Goal: Task Accomplishment & Management: Use online tool/utility

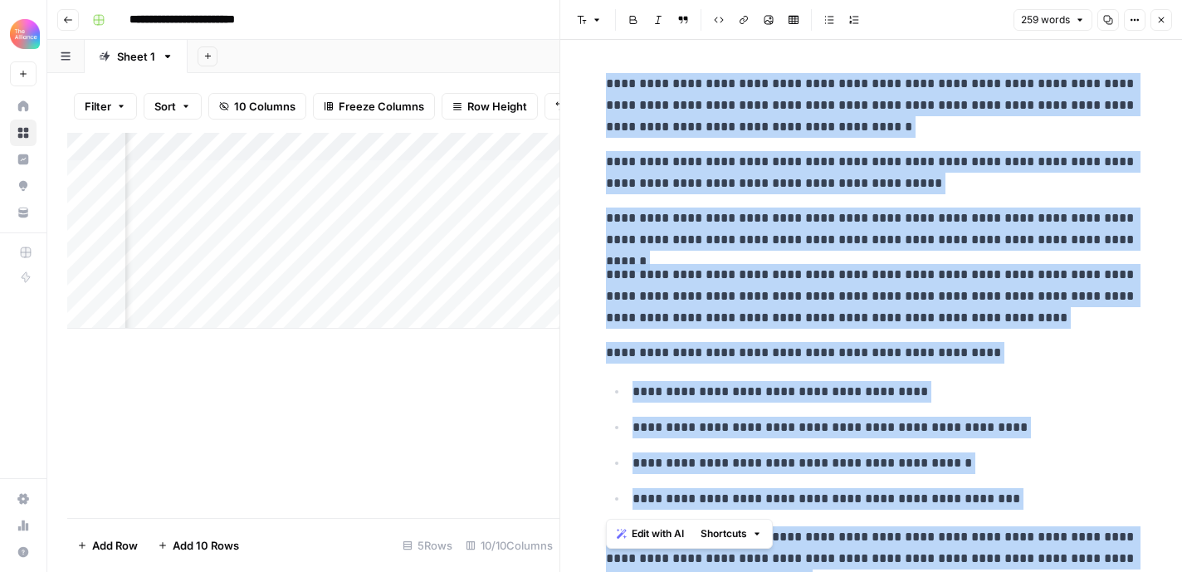
scroll to position [213, 0]
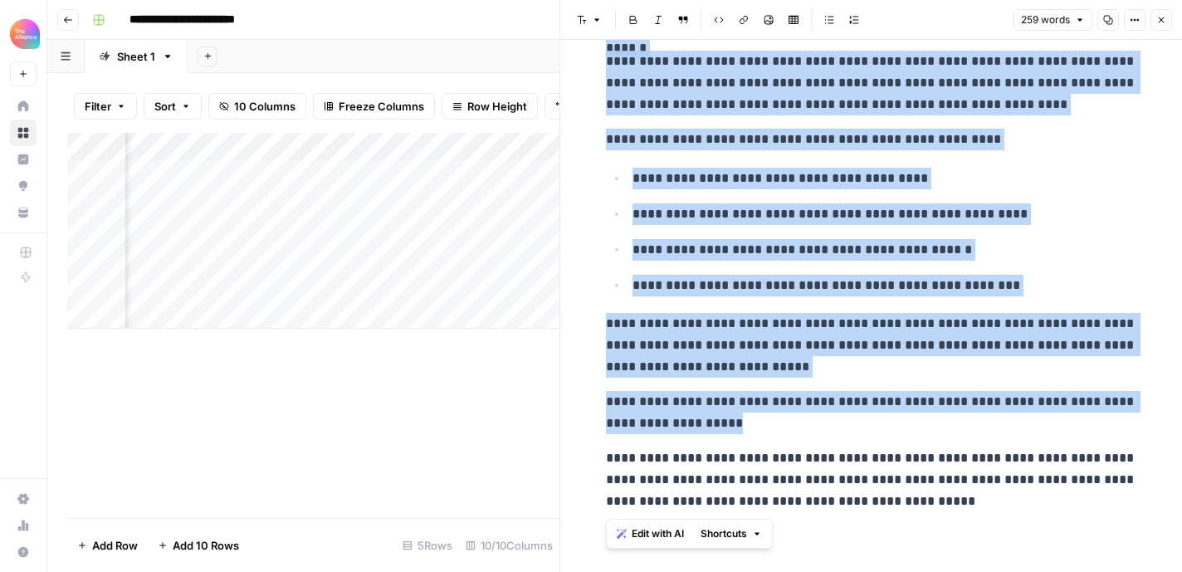
click at [1167, 23] on button "Close" at bounding box center [1162, 20] width 22 height 22
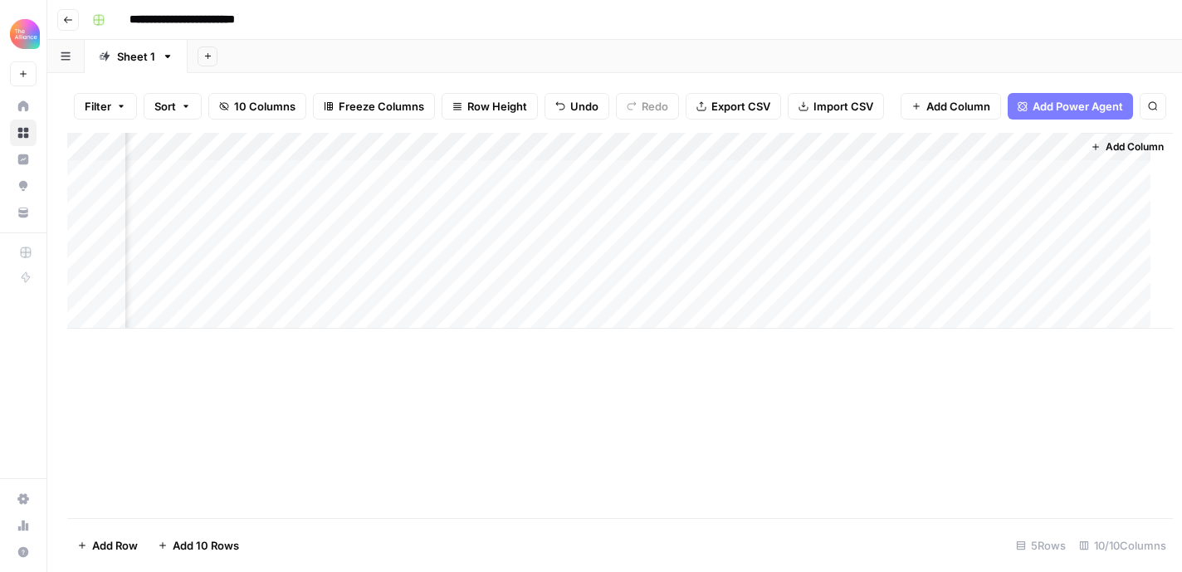
scroll to position [0, 990]
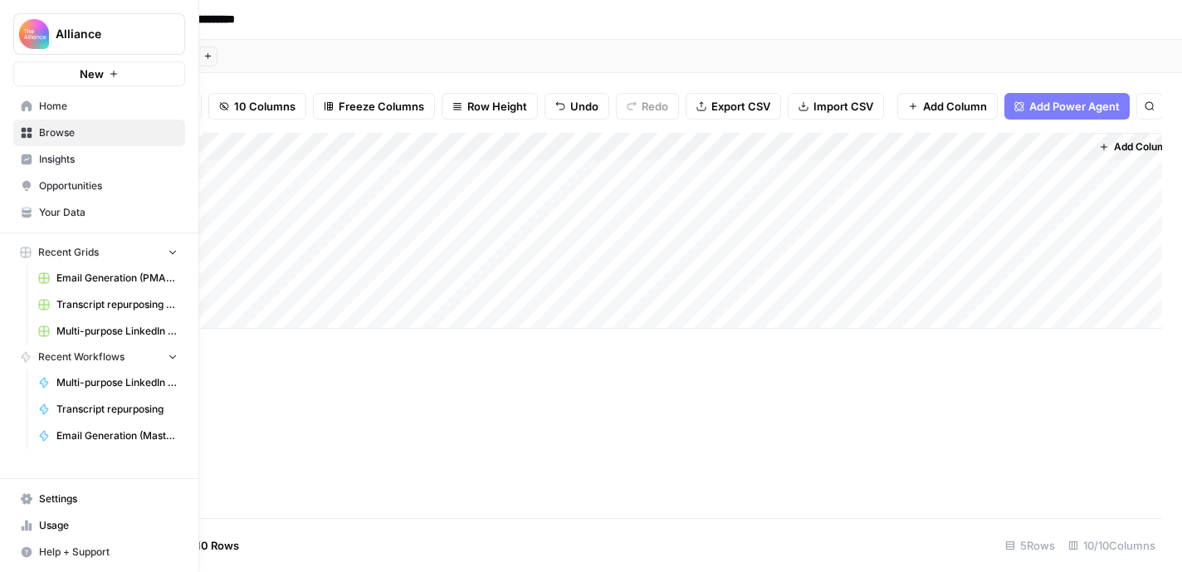
click at [27, 105] on icon at bounding box center [27, 105] width 11 height 11
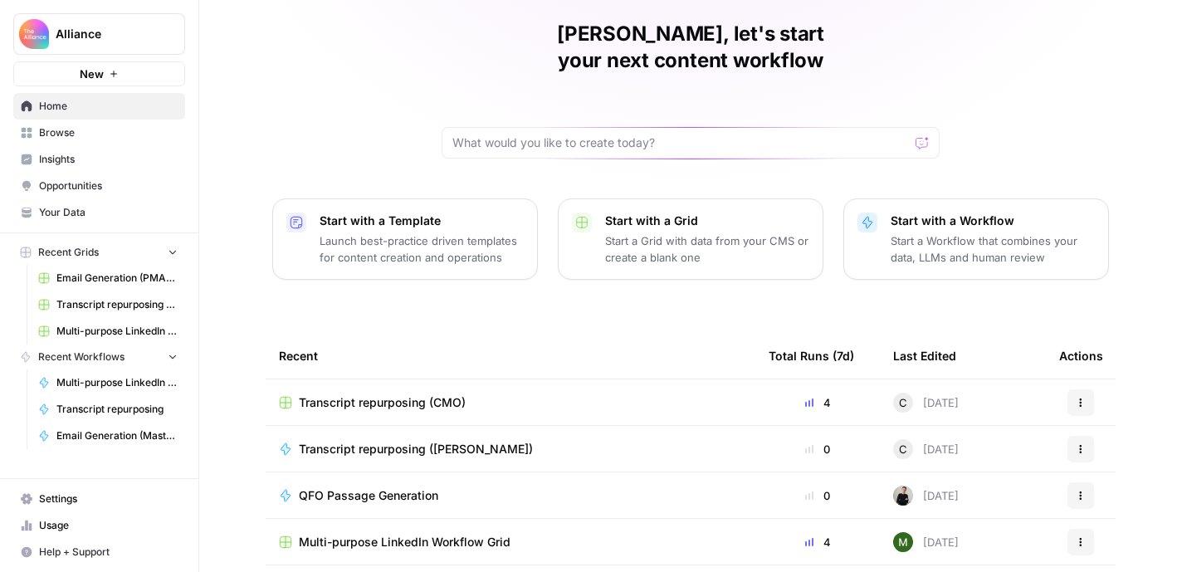
scroll to position [80, 0]
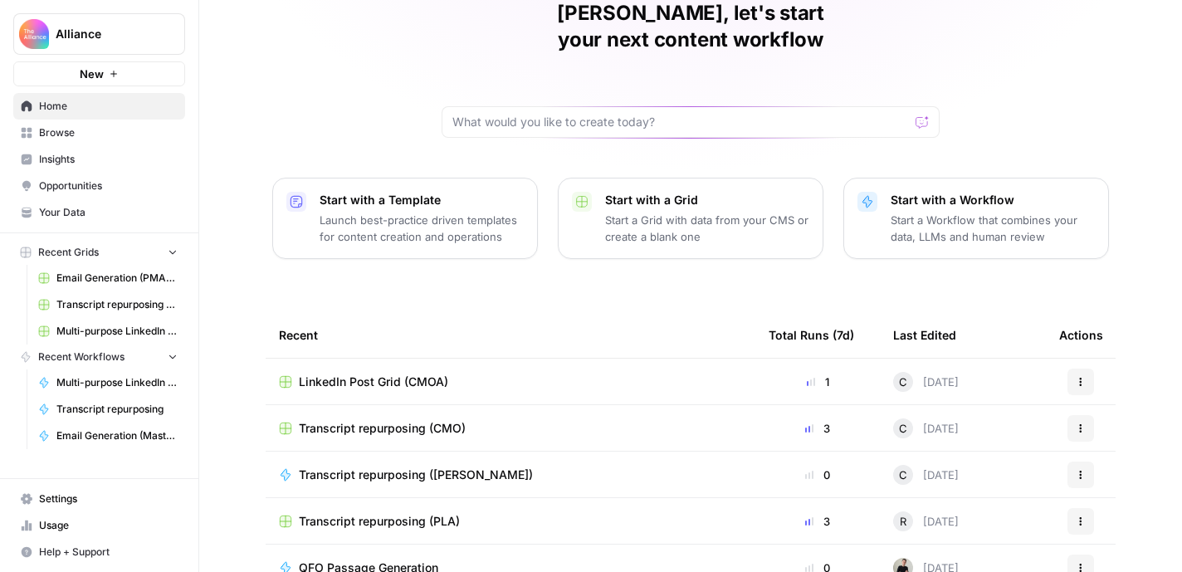
click at [415, 420] on span "Transcript repurposing (CMO)" at bounding box center [382, 428] width 167 height 17
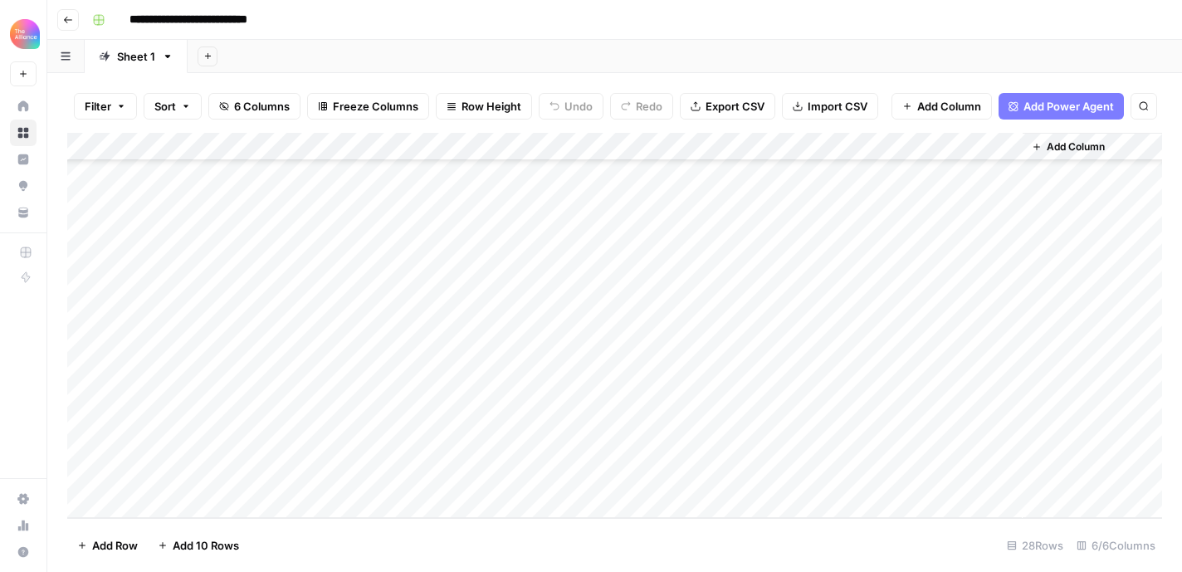
scroll to position [411, 0]
click at [208, 438] on div "Add Column" at bounding box center [614, 325] width 1095 height 385
click at [208, 465] on div "Add Column" at bounding box center [614, 325] width 1095 height 385
click at [200, 443] on div "Add Column" at bounding box center [614, 325] width 1095 height 385
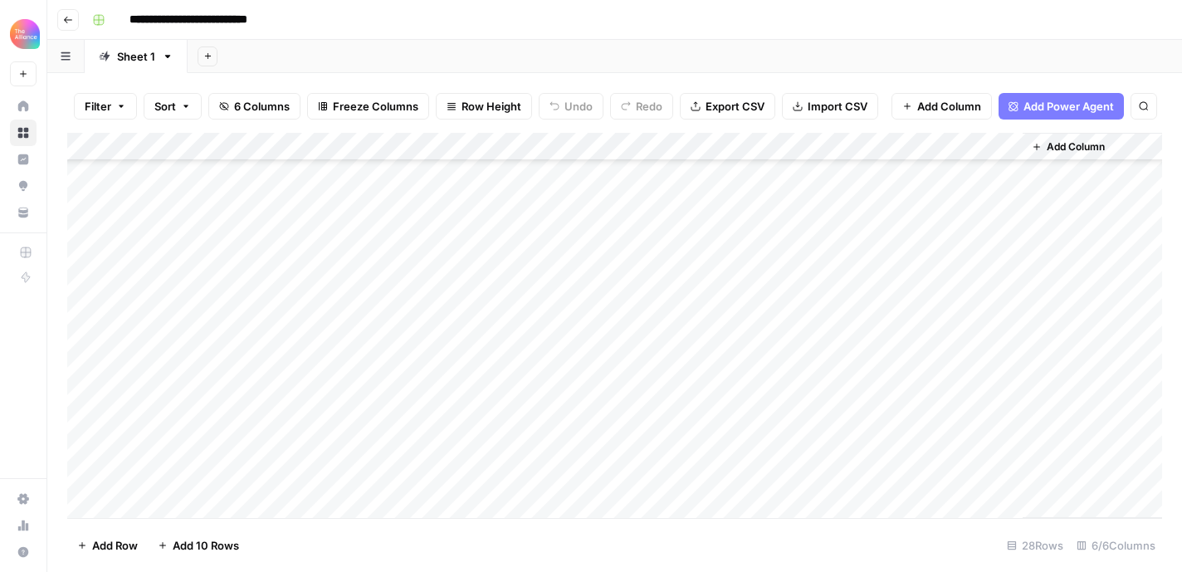
click at [89, 443] on div "Add Column" at bounding box center [614, 325] width 1095 height 385
click at [95, 541] on span "Delete 1 Row" at bounding box center [110, 545] width 66 height 17
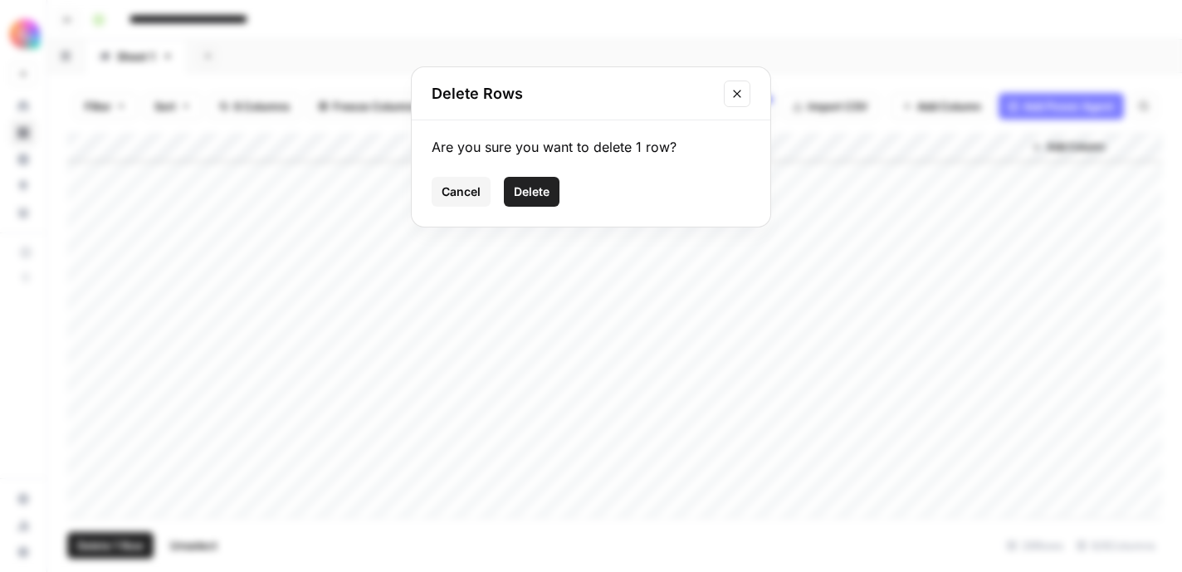
click at [521, 188] on span "Delete" at bounding box center [532, 191] width 36 height 17
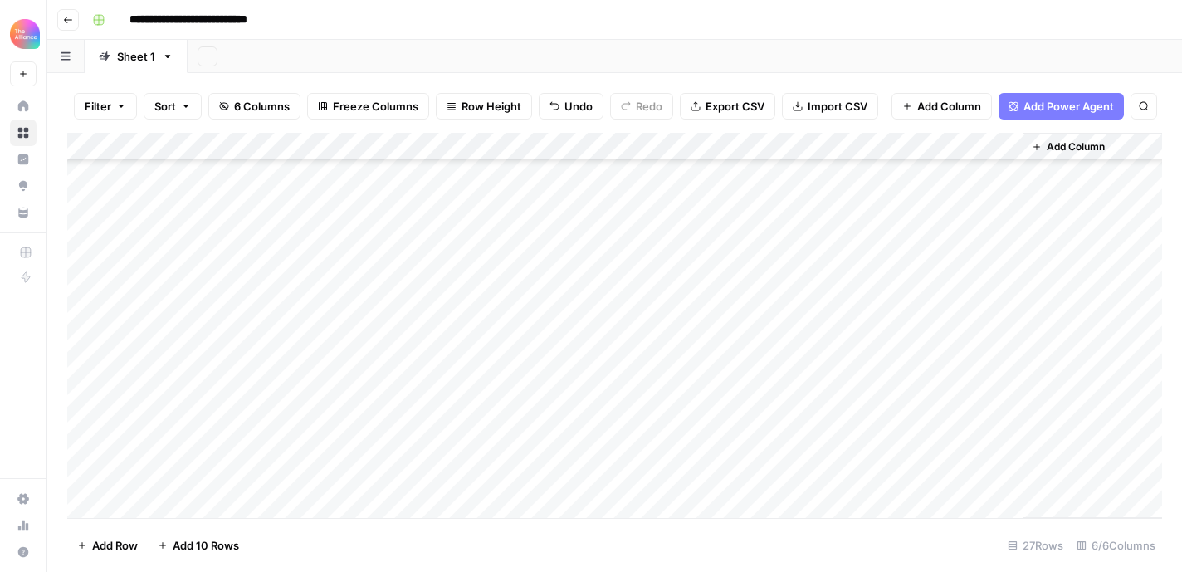
click at [183, 445] on div "Add Column" at bounding box center [614, 325] width 1095 height 385
paste textarea "**********"
type textarea "**********"
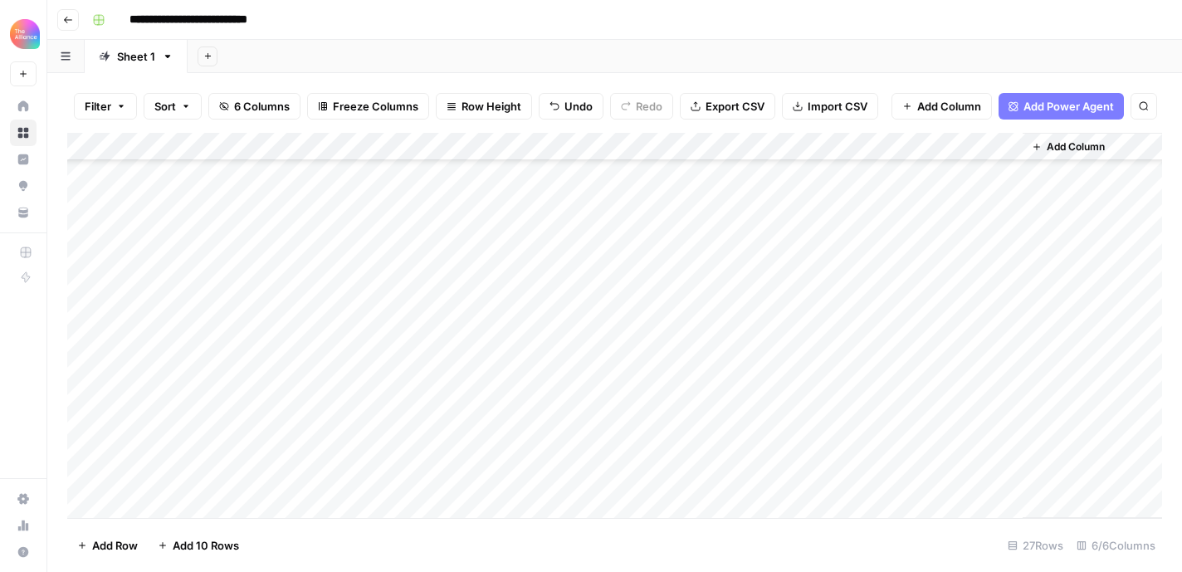
click at [380, 405] on div "Add Column" at bounding box center [614, 325] width 1095 height 385
click at [363, 441] on div "Add Column" at bounding box center [614, 325] width 1095 height 385
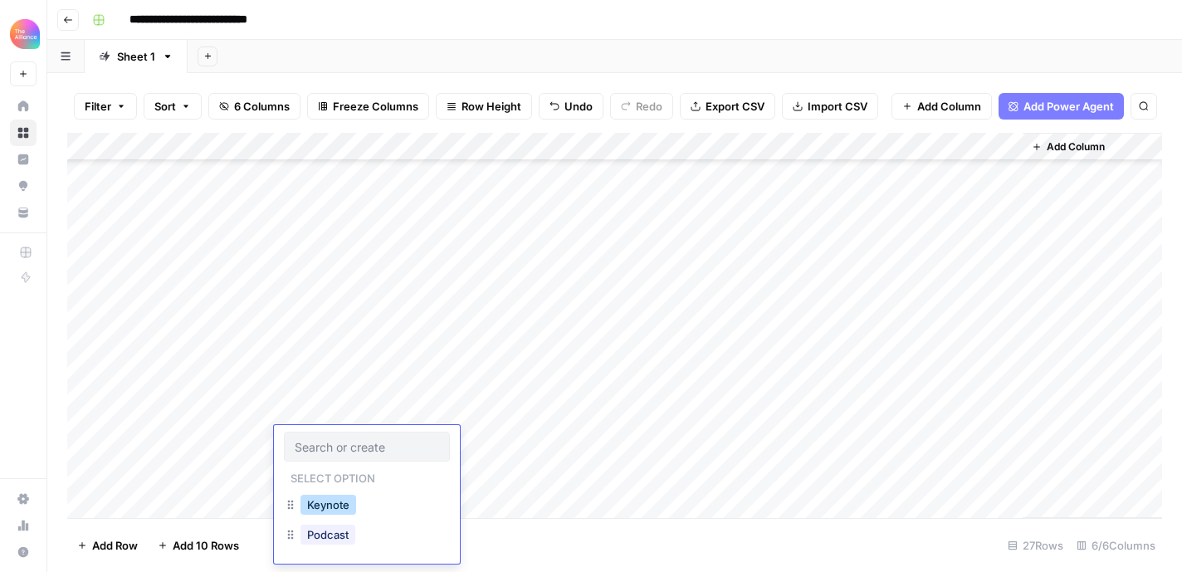
click at [333, 506] on button "Keynote" at bounding box center [329, 505] width 56 height 20
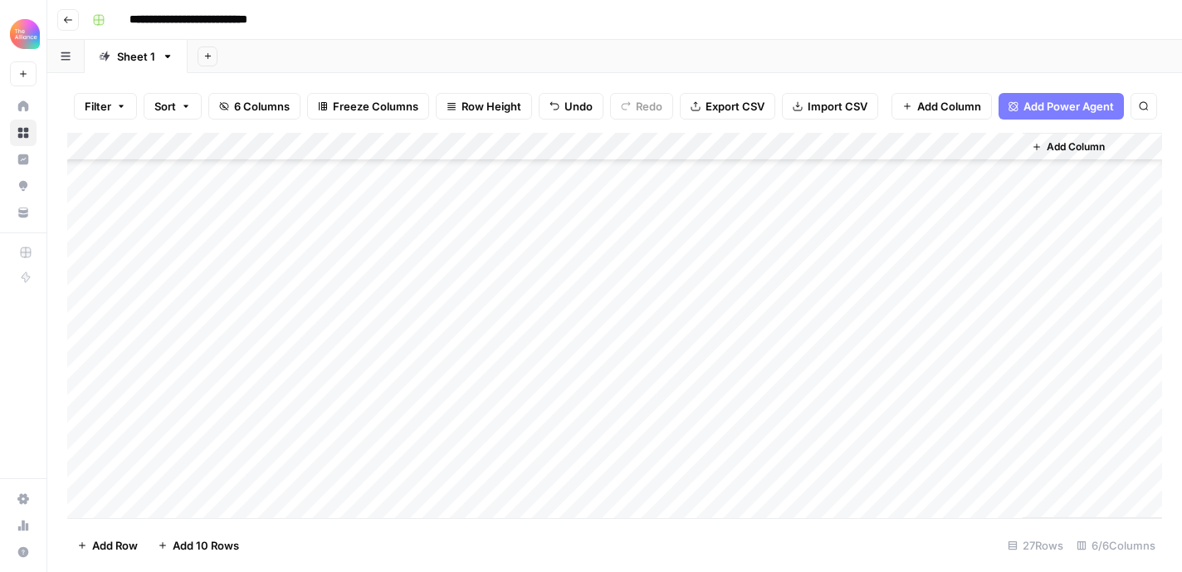
click at [539, 146] on div "Add Column" at bounding box center [614, 325] width 1095 height 385
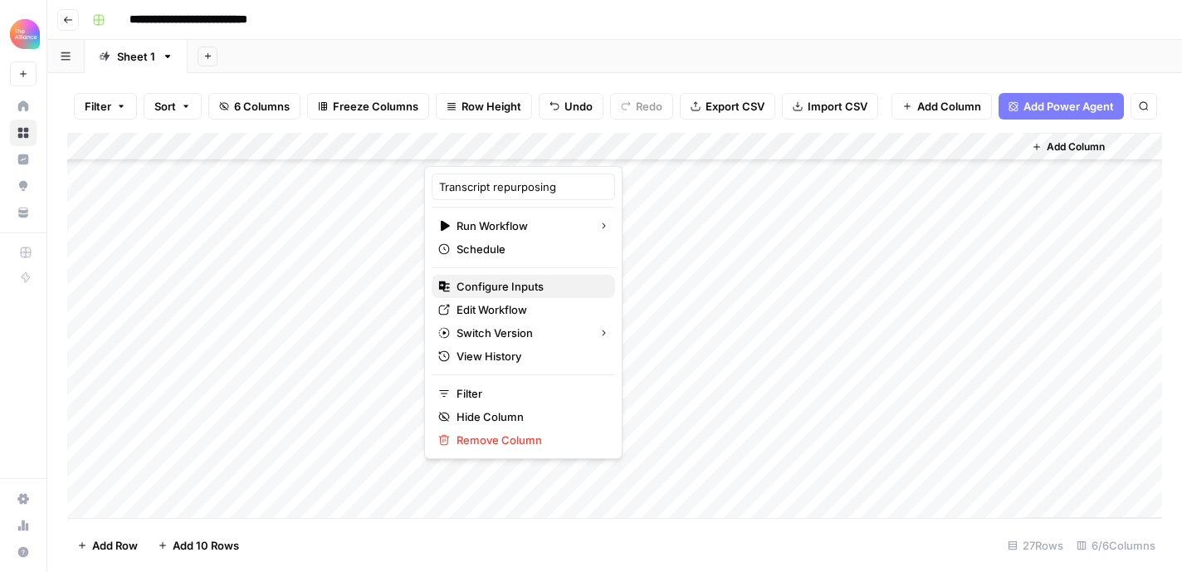
click at [511, 287] on span "Configure Inputs" at bounding box center [529, 286] width 145 height 17
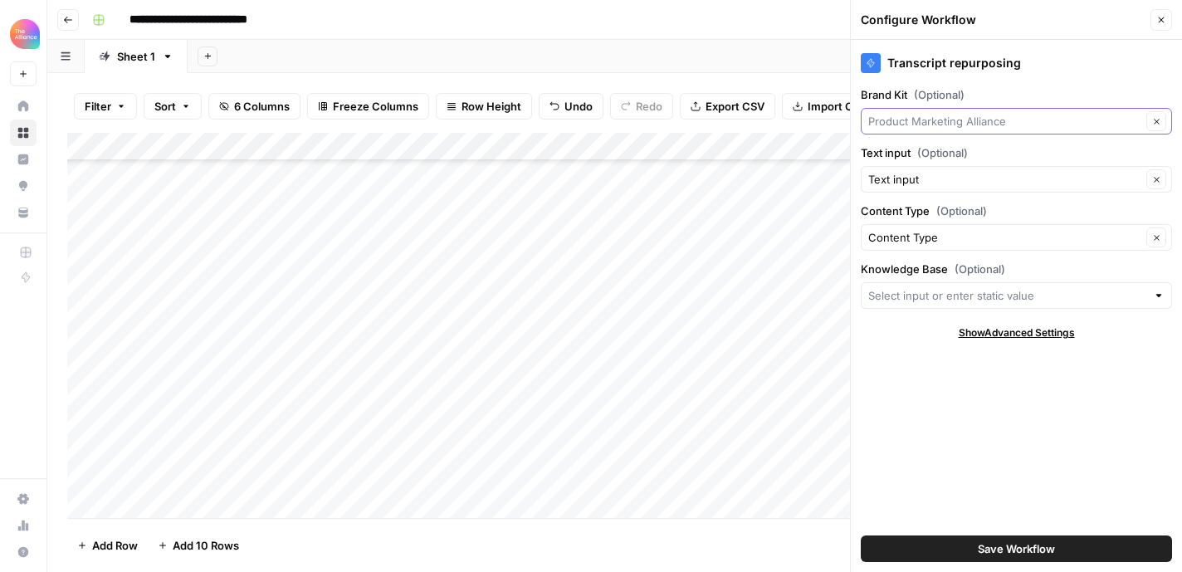
click at [996, 129] on input "Brand Kit (Optional)" at bounding box center [1004, 121] width 273 height 17
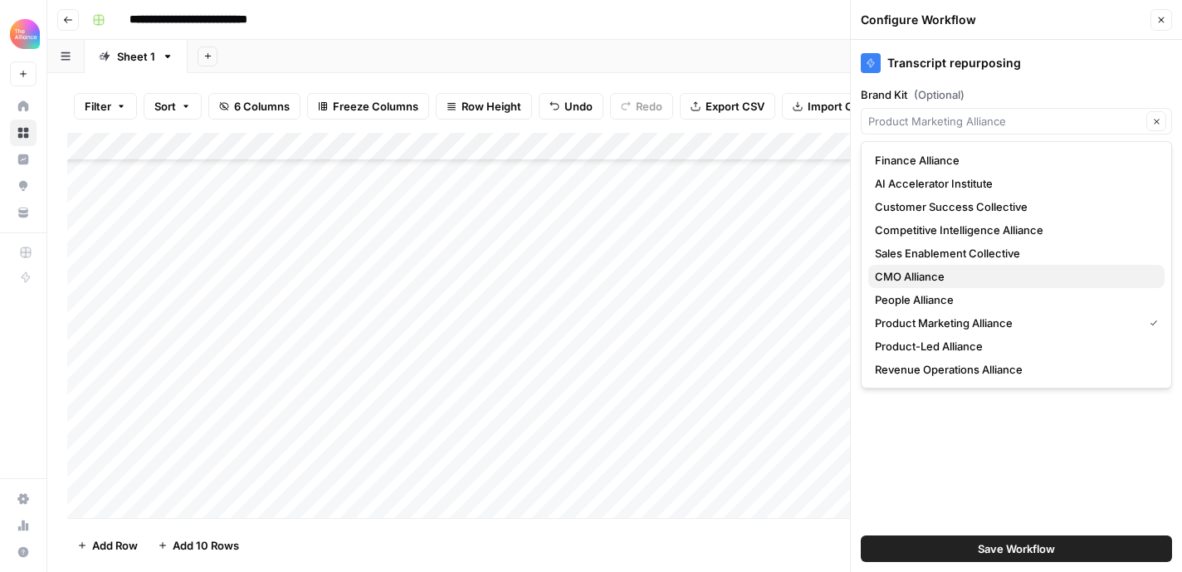
click at [932, 272] on span "CMO Alliance" at bounding box center [1013, 276] width 276 height 17
type input "CMO Alliance"
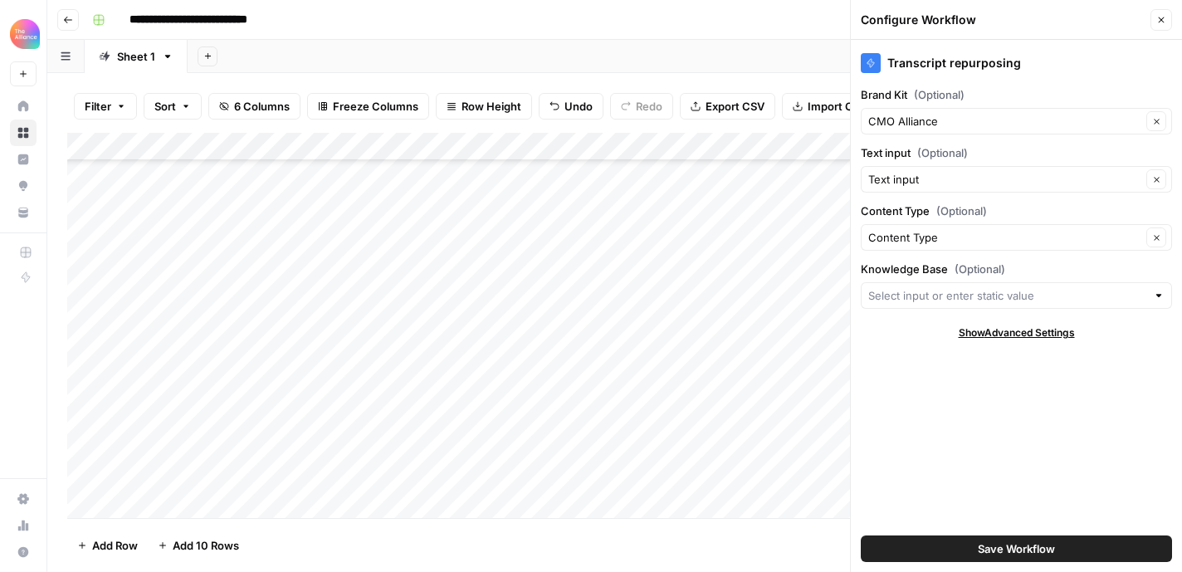
click at [1012, 550] on span "Save Workflow" at bounding box center [1016, 549] width 77 height 17
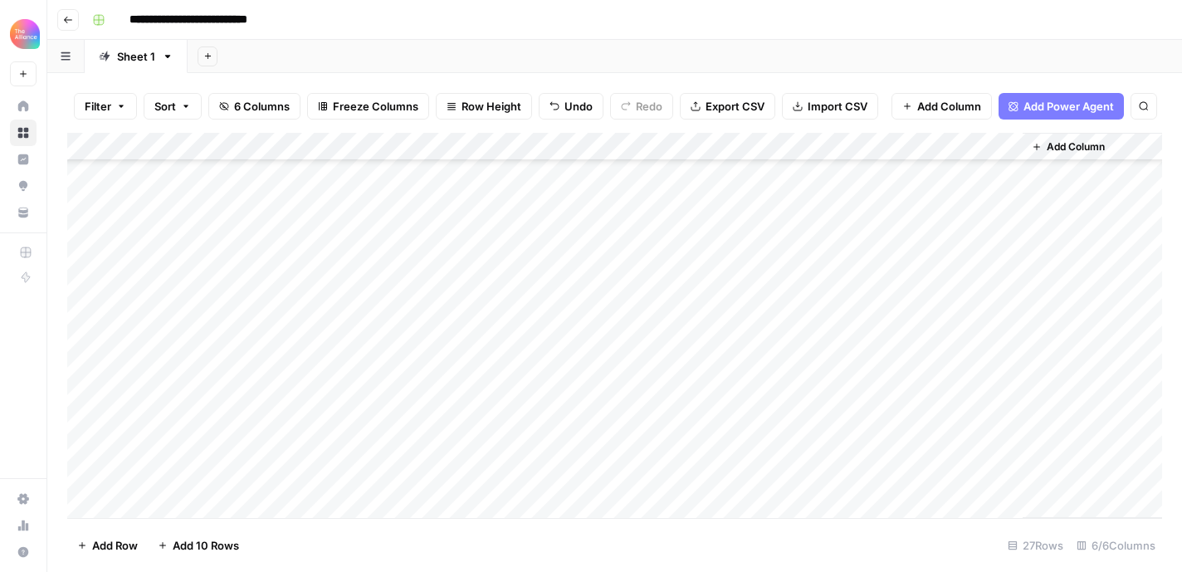
click at [497, 438] on div "Add Column" at bounding box center [614, 325] width 1095 height 385
click at [703, 441] on div "Add Column" at bounding box center [614, 325] width 1095 height 385
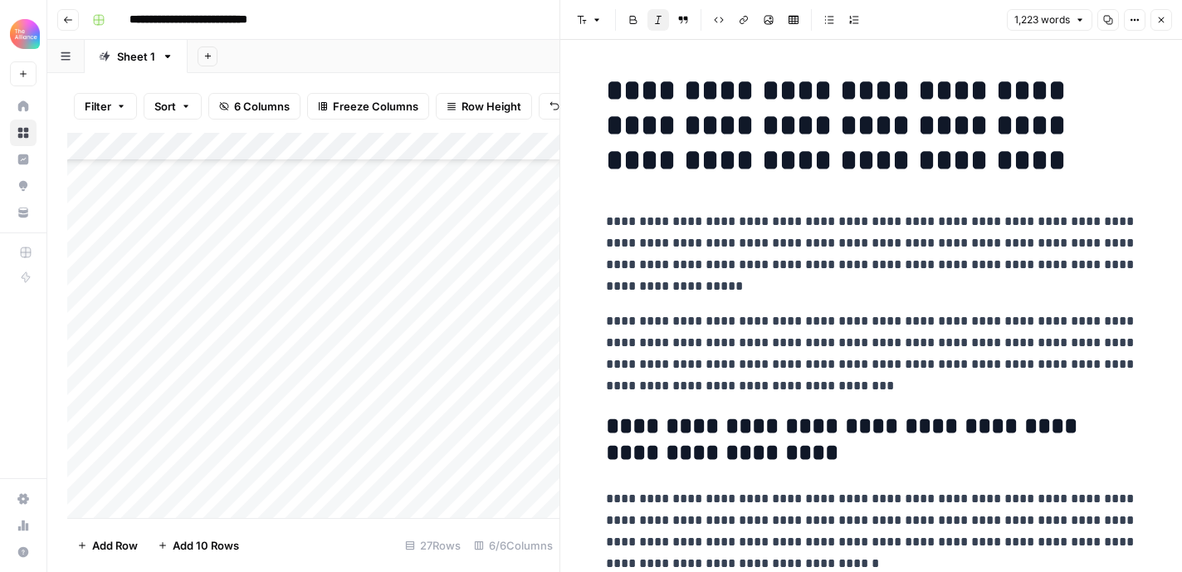
click at [1103, 22] on icon "button" at bounding box center [1108, 20] width 10 height 10
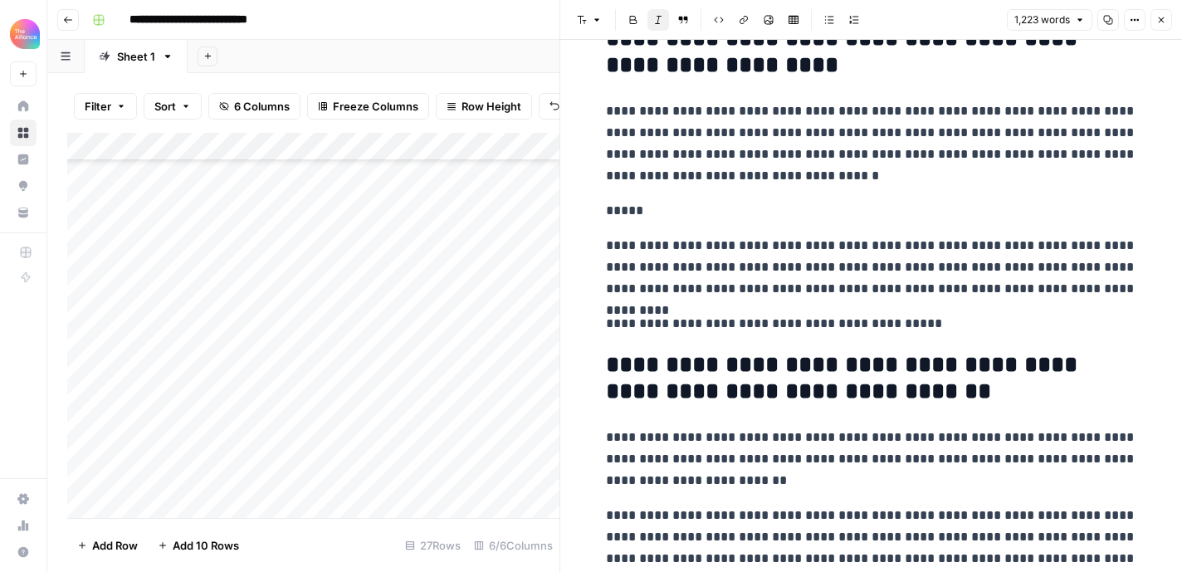
scroll to position [399, 0]
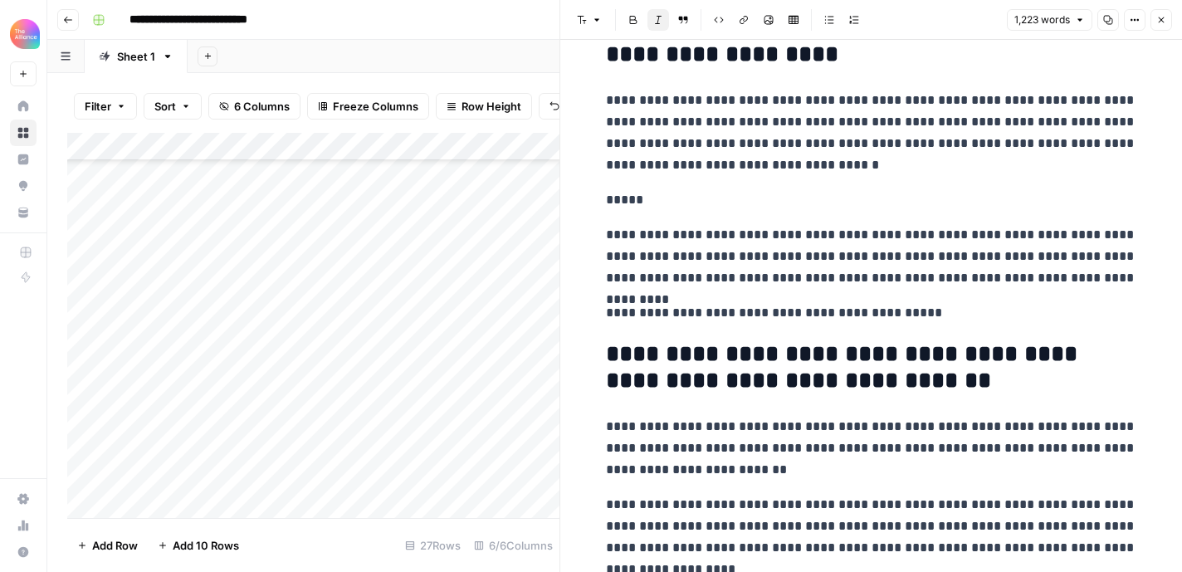
click at [1110, 22] on icon "button" at bounding box center [1108, 20] width 10 height 10
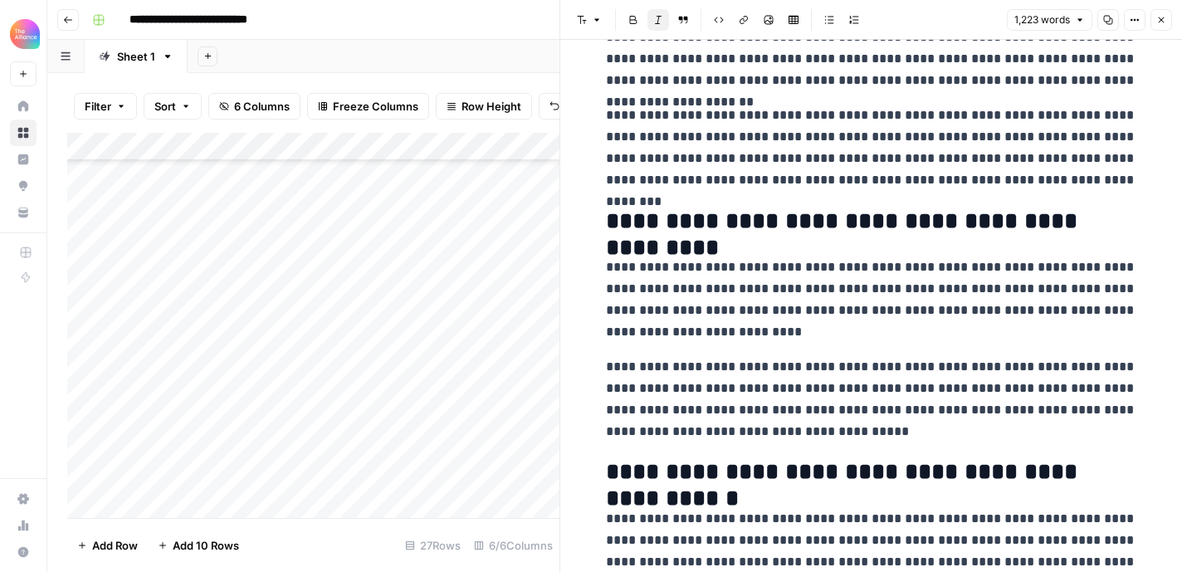
scroll to position [0, 0]
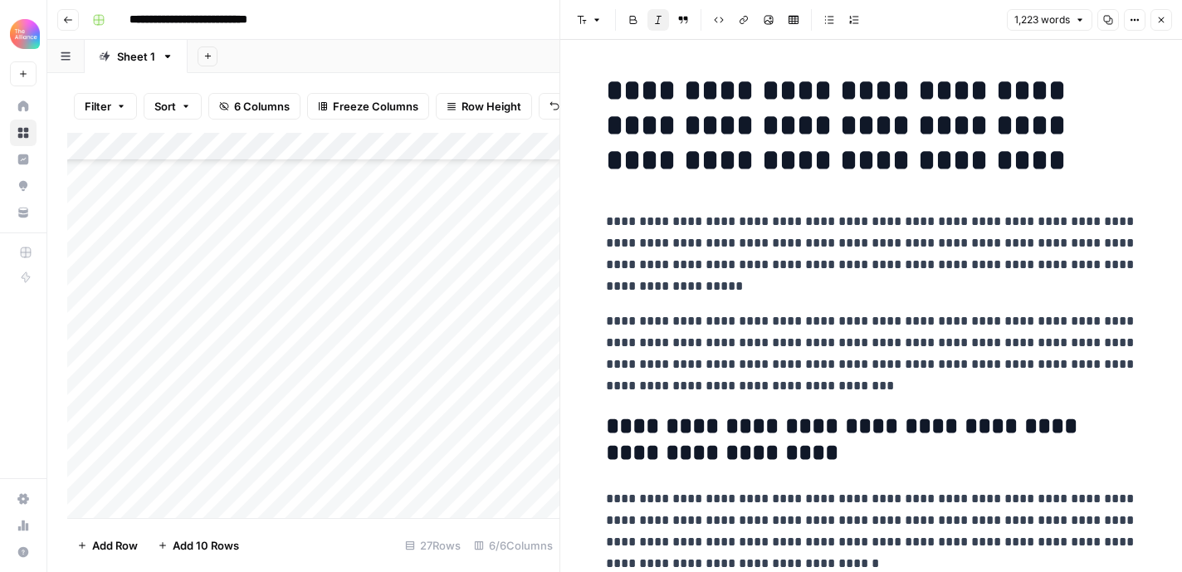
click at [1165, 24] on icon "button" at bounding box center [1162, 20] width 10 height 10
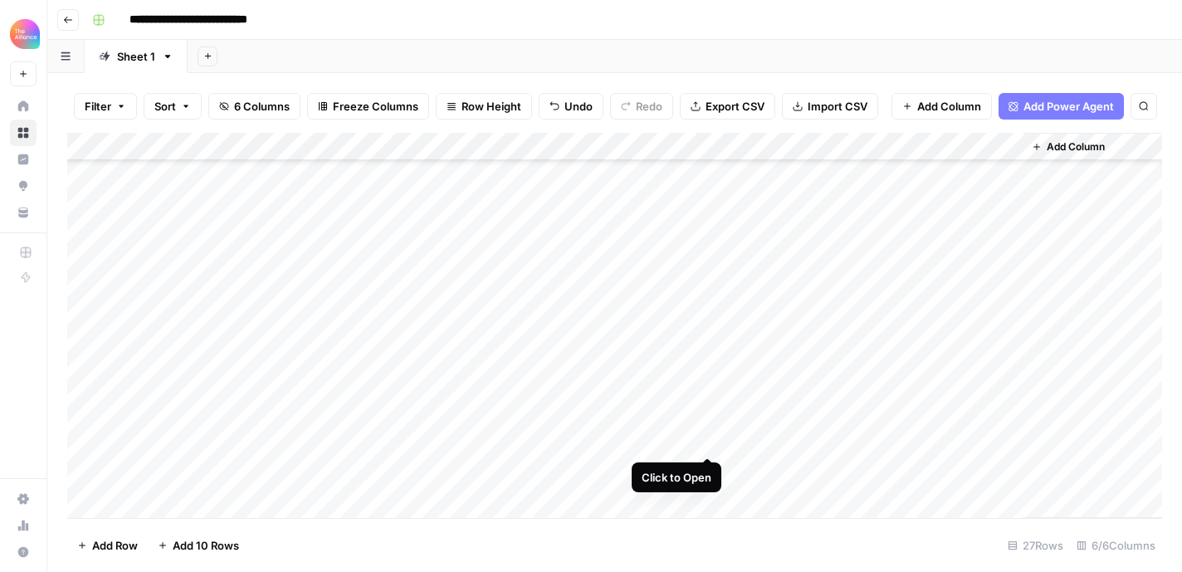
click at [707, 440] on div "Add Column" at bounding box center [614, 325] width 1095 height 385
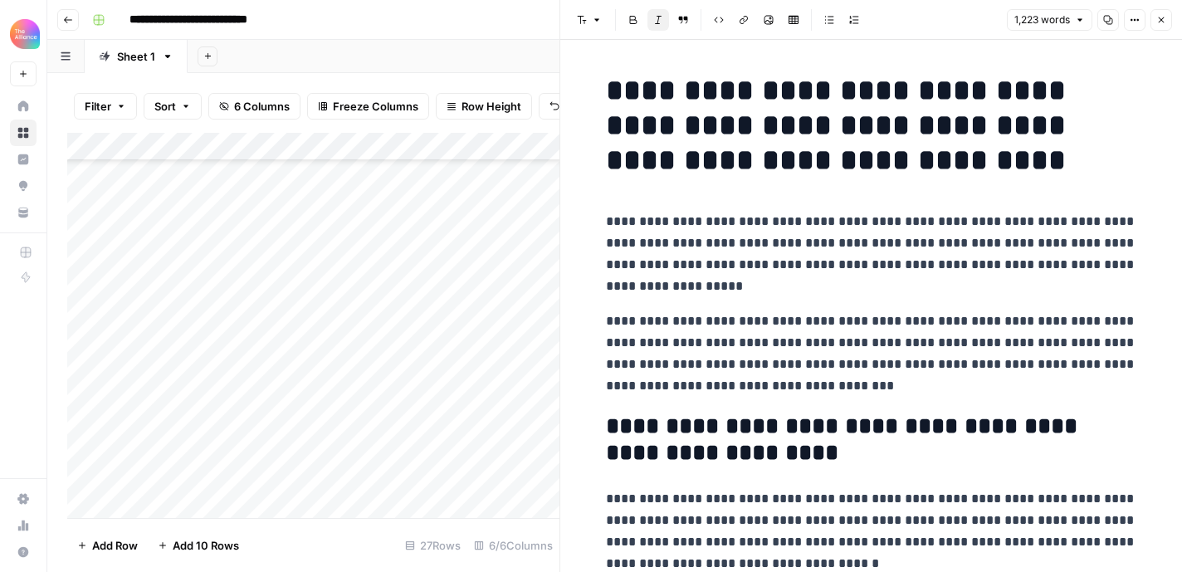
click at [1113, 19] on icon "button" at bounding box center [1108, 20] width 9 height 9
